Goal: Information Seeking & Learning: Learn about a topic

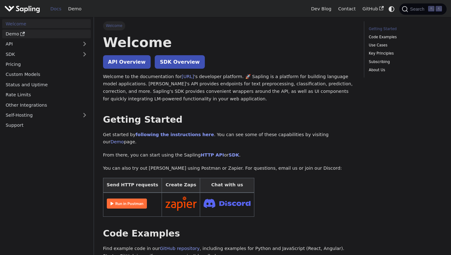
click at [14, 35] on link "Demo" at bounding box center [46, 33] width 89 height 9
click at [11, 42] on link "API" at bounding box center [40, 43] width 76 height 9
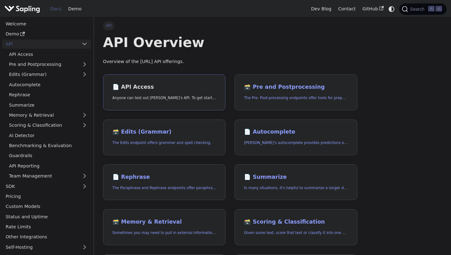
click at [137, 93] on link "📄️ API Access Anyone can test out [PERSON_NAME]'s API. To get started with the …" at bounding box center [164, 92] width 123 height 36
